Goal: Task Accomplishment & Management: Complete application form

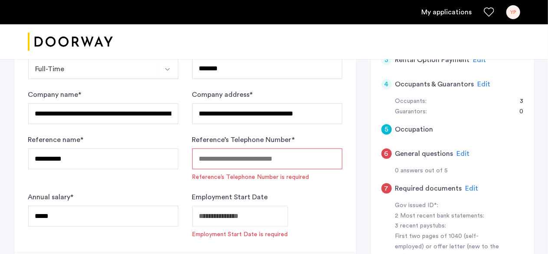
click at [220, 163] on input "Reference’s Telephone Number *" at bounding box center [267, 158] width 150 height 21
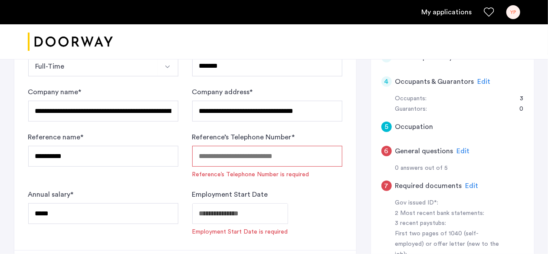
scroll to position [247, 0]
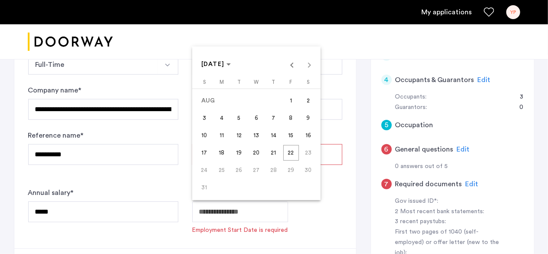
click at [293, 101] on span "1" at bounding box center [291, 101] width 16 height 16
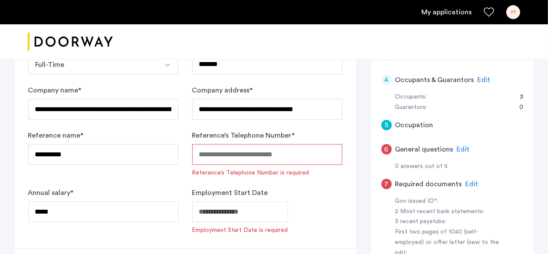
type input "**********"
click at [241, 139] on label "Reference’s Telephone Number *" at bounding box center [243, 135] width 103 height 10
click at [241, 144] on input "Reference’s Telephone Number *" at bounding box center [267, 154] width 150 height 21
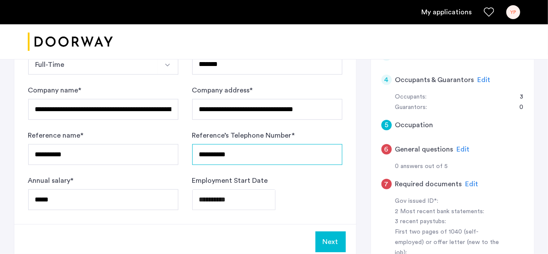
scroll to position [296, 0]
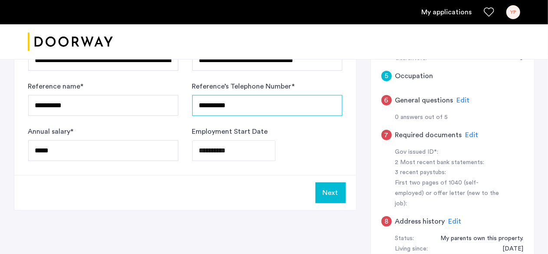
type input "**********"
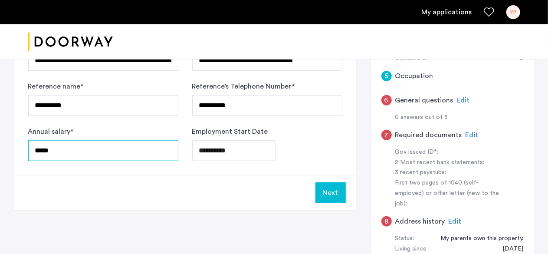
click at [93, 151] on input "*****" at bounding box center [103, 150] width 150 height 21
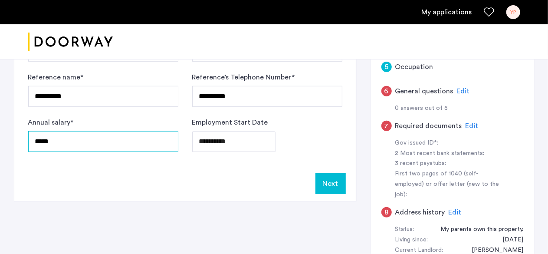
scroll to position [306, 0]
type input "*****"
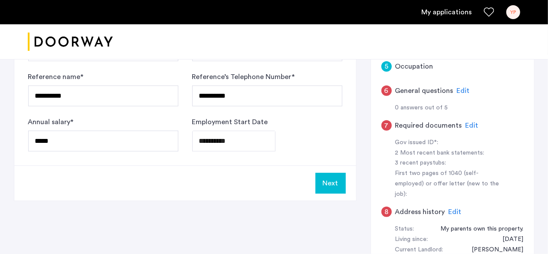
click at [322, 182] on button "Next" at bounding box center [331, 183] width 30 height 21
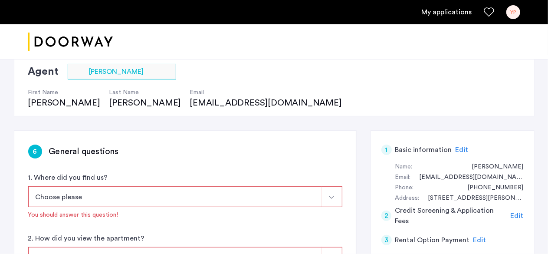
scroll to position [136, 0]
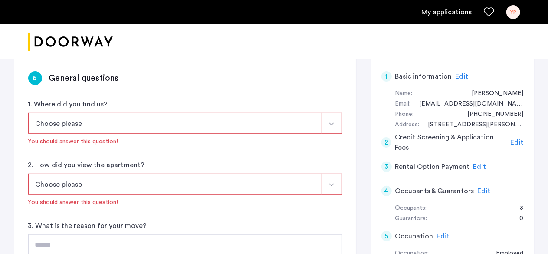
click at [105, 127] on button "Choose please" at bounding box center [175, 123] width 294 height 21
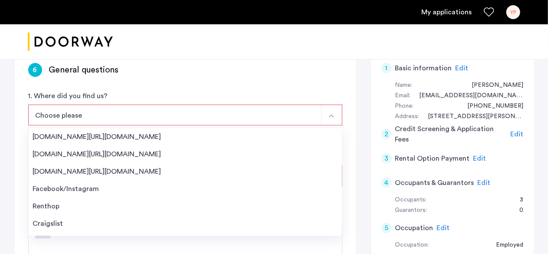
scroll to position [145, 0]
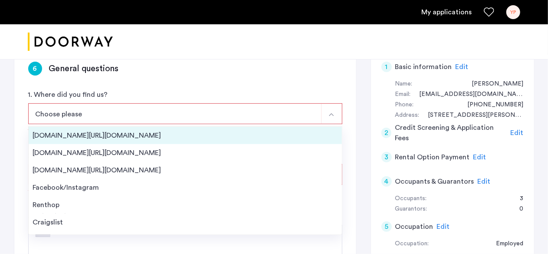
click at [102, 132] on div "[DOMAIN_NAME][URL][DOMAIN_NAME]" at bounding box center [185, 135] width 305 height 10
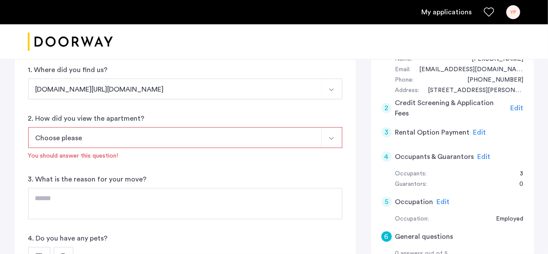
scroll to position [171, 0]
click at [142, 135] on button "Choose please" at bounding box center [175, 137] width 294 height 21
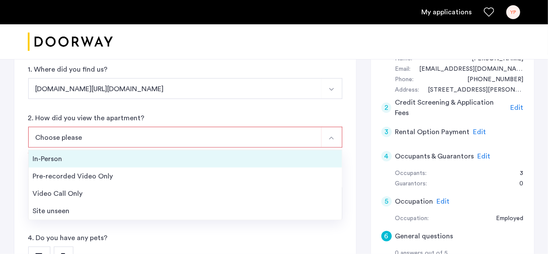
click at [120, 154] on div "In-Person" at bounding box center [185, 159] width 305 height 10
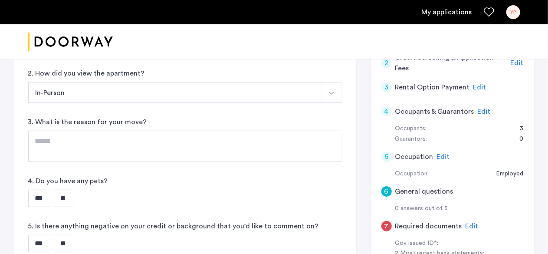
scroll to position [217, 0]
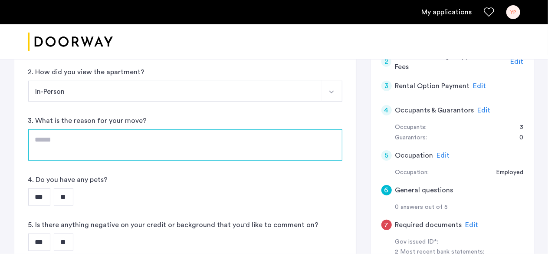
click at [79, 141] on textarea at bounding box center [185, 144] width 314 height 31
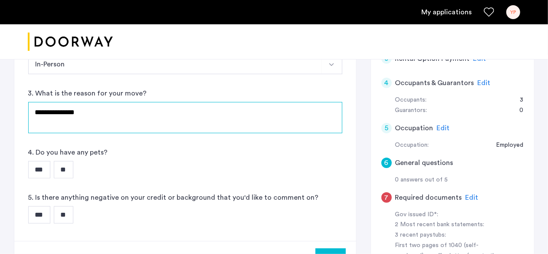
scroll to position [244, 0]
type textarea "**********"
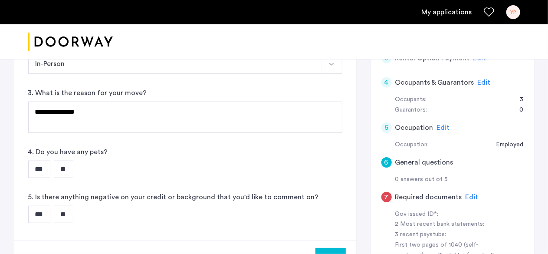
click at [63, 171] on input "**" at bounding box center [64, 169] width 20 height 17
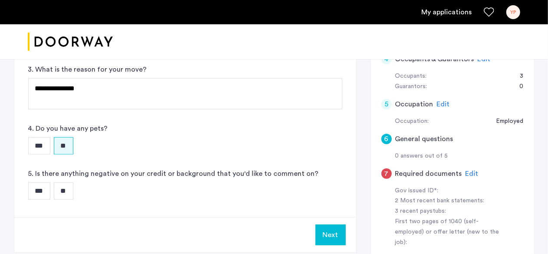
scroll to position [269, 0]
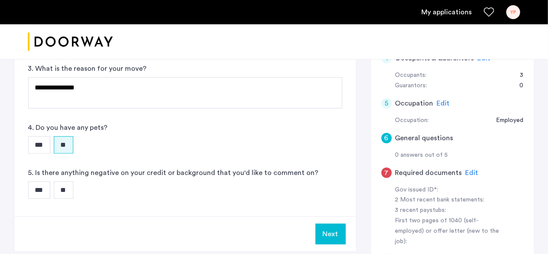
click at [72, 192] on input "**" at bounding box center [64, 189] width 20 height 17
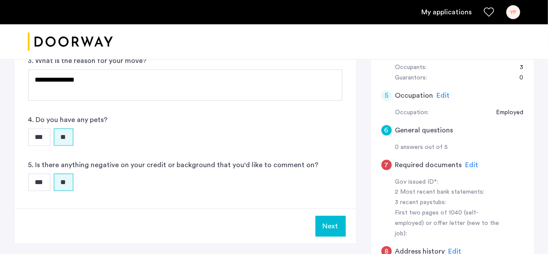
scroll to position [277, 0]
click at [327, 224] on button "Next" at bounding box center [331, 225] width 30 height 21
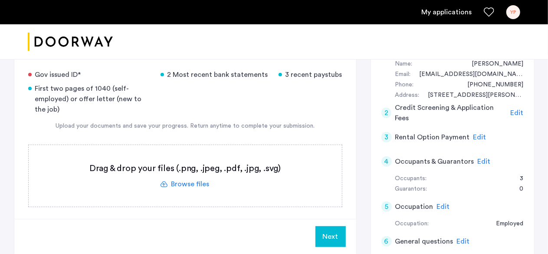
scroll to position [158, 0]
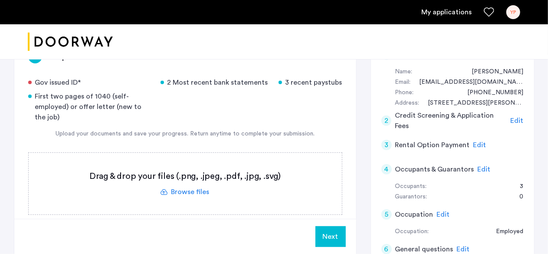
click at [177, 191] on label at bounding box center [185, 184] width 313 height 62
click at [0, 0] on input "file" at bounding box center [0, 0] width 0 height 0
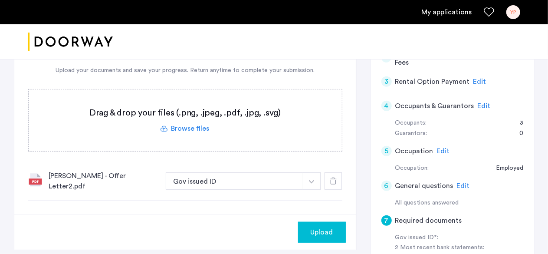
scroll to position [220, 0]
click at [280, 179] on button "Gov issued ID" at bounding box center [235, 181] width 138 height 17
click at [308, 179] on button "button" at bounding box center [312, 181] width 18 height 17
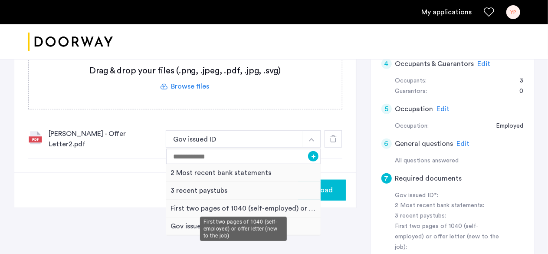
scroll to position [265, 0]
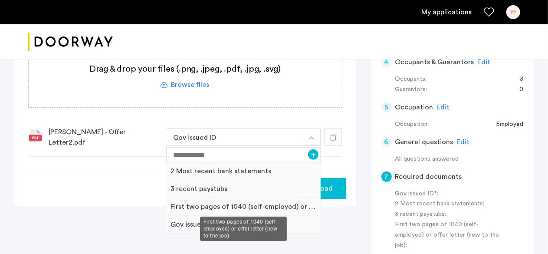
click at [198, 204] on div "First two pages of 1040 (self-employed) or offer letter (new to the job)" at bounding box center [243, 207] width 155 height 18
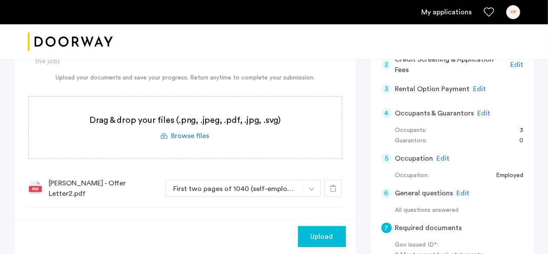
scroll to position [213, 0]
click at [184, 135] on label at bounding box center [185, 128] width 313 height 62
click at [0, 0] on input "file" at bounding box center [0, 0] width 0 height 0
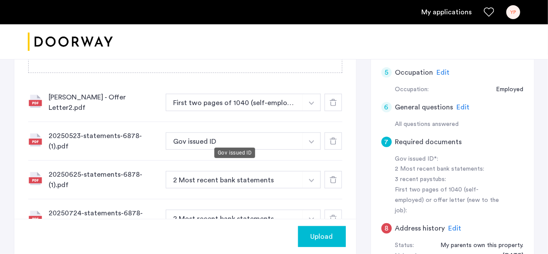
scroll to position [317, 0]
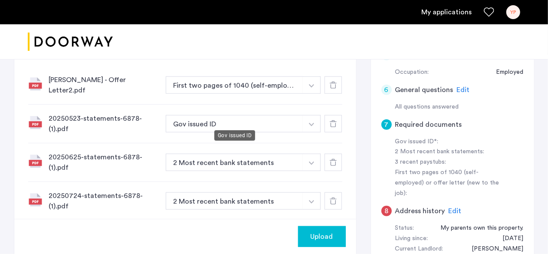
click at [214, 117] on button "Gov issued ID" at bounding box center [235, 123] width 138 height 17
click at [330, 120] on icon at bounding box center [333, 123] width 7 height 7
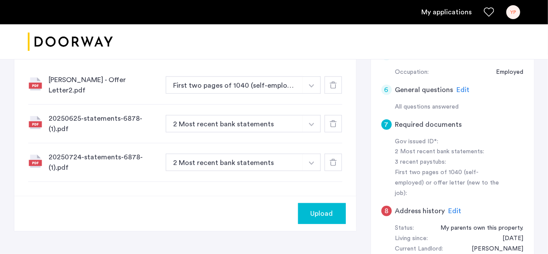
click at [335, 120] on icon at bounding box center [333, 123] width 7 height 7
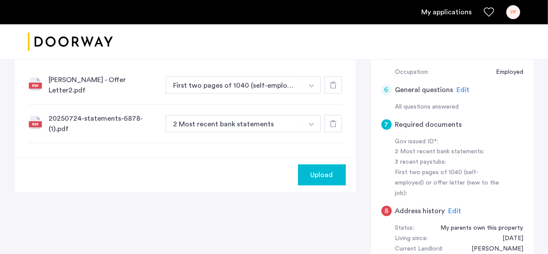
click at [335, 120] on icon at bounding box center [333, 123] width 7 height 7
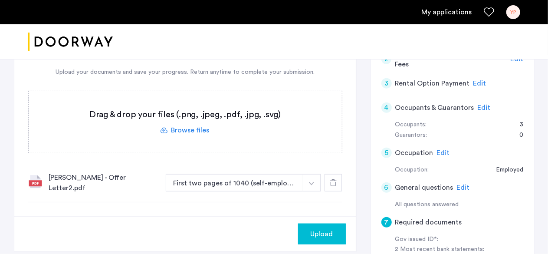
scroll to position [218, 0]
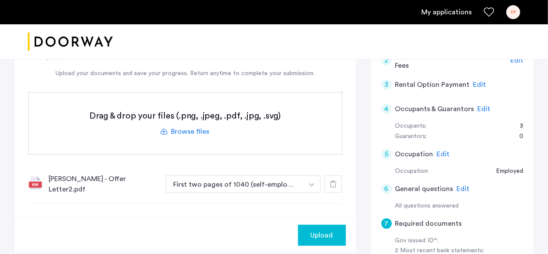
click at [188, 129] on label at bounding box center [185, 123] width 313 height 62
click at [0, 0] on input "file" at bounding box center [0, 0] width 0 height 0
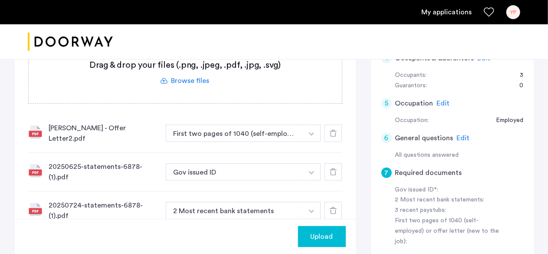
scroll to position [273, 0]
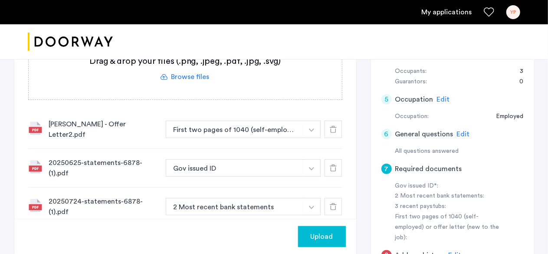
click at [226, 171] on div "20250625-statements-6878- (1).pdf Gov issued ID + 2 Most recent bank statements…" at bounding box center [185, 168] width 314 height 39
click at [199, 159] on button "Gov issued ID" at bounding box center [235, 167] width 138 height 17
click at [214, 164] on button "Gov issued ID" at bounding box center [235, 167] width 138 height 17
click at [299, 161] on button "Gov issued ID" at bounding box center [235, 167] width 138 height 17
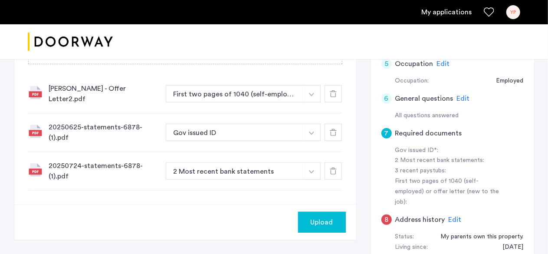
scroll to position [309, 0]
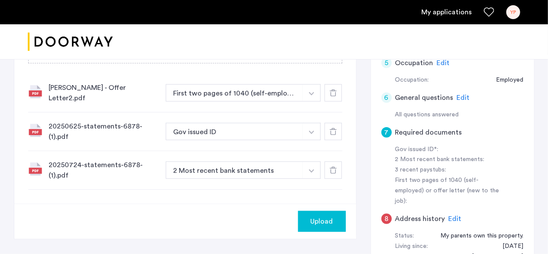
click at [313, 102] on button "button" at bounding box center [312, 92] width 18 height 17
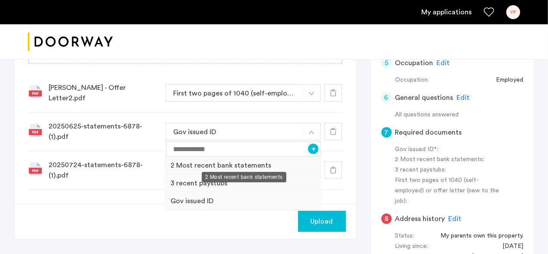
click at [235, 158] on div "2 Most recent bank statements" at bounding box center [243, 166] width 155 height 18
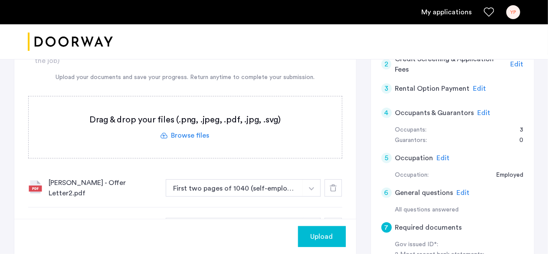
scroll to position [214, 0]
click at [188, 133] on label at bounding box center [185, 128] width 313 height 62
click at [0, 0] on input "file" at bounding box center [0, 0] width 0 height 0
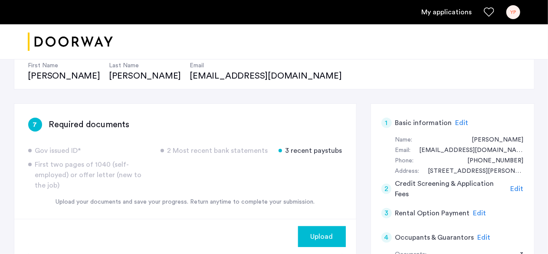
scroll to position [90, 0]
click at [309, 237] on div "Upload" at bounding box center [322, 236] width 34 height 10
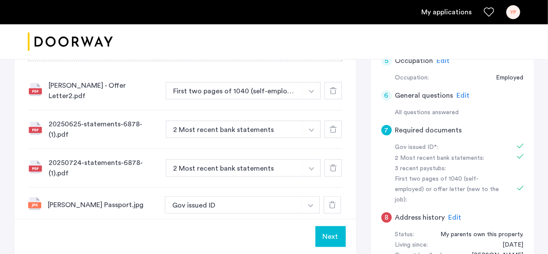
scroll to position [375, 0]
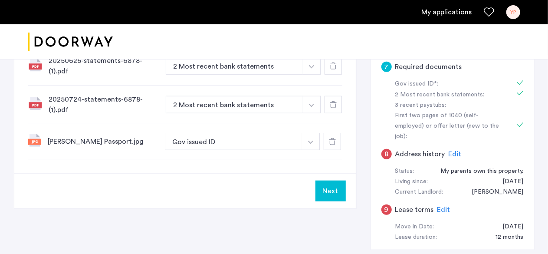
click at [329, 184] on button "Next" at bounding box center [331, 191] width 30 height 21
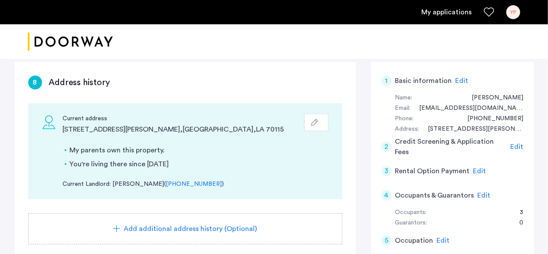
scroll to position [131, 0]
